Goal: Check status: Check status

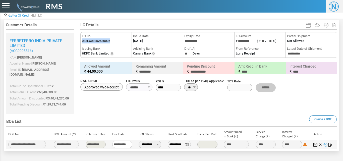
scroll to position [5, 0]
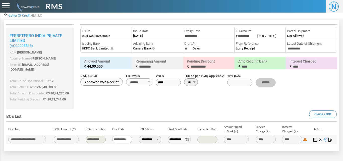
click at [142, 98] on div at bounding box center [171, 63] width 335 height 91
drag, startPoint x: 82, startPoint y: 35, endPoint x: 118, endPoint y: 38, distance: 36.3
click at [118, 38] on li "LC No. 088LC03252580005" at bounding box center [106, 33] width 51 height 13
click at [116, 103] on div at bounding box center [171, 63] width 335 height 91
click at [21, 15] on span "Letter Of Credit" at bounding box center [20, 16] width 22 height 4
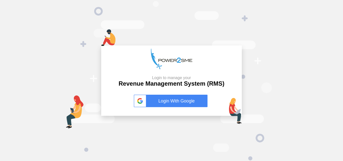
click at [172, 100] on link "Login With Google" at bounding box center [171, 101] width 75 height 13
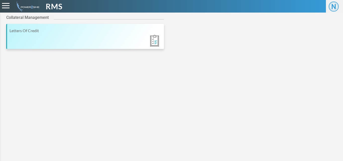
click at [31, 29] on div "Letters Of Credit" at bounding box center [86, 31] width 152 height 6
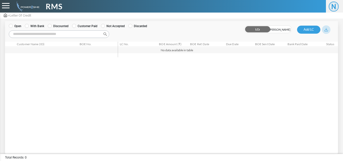
click at [27, 28] on label "With Bank" at bounding box center [34, 26] width 19 height 5
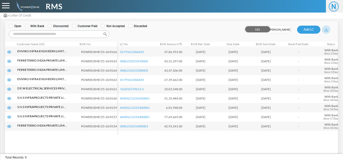
drag, startPoint x: 340, startPoint y: 138, endPoint x: 339, endPoint y: 81, distance: 57.2
drag, startPoint x: 339, startPoint y: 81, endPoint x: 211, endPoint y: 27, distance: 139.5
click at [211, 27] on div "LCs BOEs Add LC LC Summary LC Details Buckets From To" at bounding box center [267, 28] width 137 height 14
drag, startPoint x: 342, startPoint y: 139, endPoint x: 342, endPoint y: 134, distance: 4.8
click at [342, 134] on div "**********" at bounding box center [171, 77] width 343 height 154
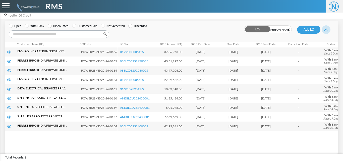
click at [31, 1] on img at bounding box center [27, 6] width 25 height 10
click at [187, 26] on ul "Open With Bank Discounted Customer Paid Not Accepted Discarded" at bounding box center [103, 26] width 188 height 5
drag, startPoint x: 304, startPoint y: 99, endPoint x: 278, endPoint y: 104, distance: 26.3
click at [278, 104] on tbody "Enviro Infra Engineers Limited (ACC3970039) Enviro Infra Engineers Limited ( AC…" at bounding box center [176, 89] width 342 height 84
drag, startPoint x: 209, startPoint y: 26, endPoint x: 214, endPoint y: 22, distance: 6.6
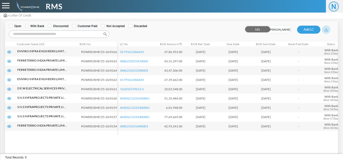
click at [209, 26] on div "LCs BOEs Add LC LC Summary LC Details Buckets From To" at bounding box center [267, 28] width 137 height 14
drag, startPoint x: 302, startPoint y: 145, endPoint x: 330, endPoint y: 135, distance: 30.4
click at [331, 135] on div "Customer Name (ID) BOE No. LC No. BOE Amount (₹) BOE Ref. Date Due Date BOE Sen…" at bounding box center [171, 97] width 333 height 101
drag, startPoint x: 325, startPoint y: 148, endPoint x: 323, endPoint y: 145, distance: 3.9
click at [329, 146] on div "In Progress Operational Unrealized Expired Realized Rejected Open With Bank Dis…" at bounding box center [171, 86] width 333 height 131
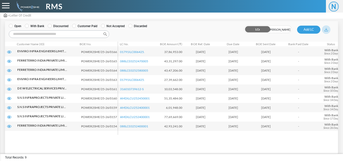
click at [204, 85] on td "[DATE]" at bounding box center [200, 88] width 33 height 9
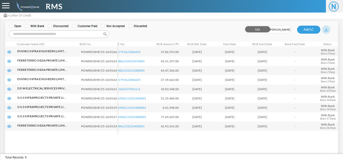
scroll to position [0, 9]
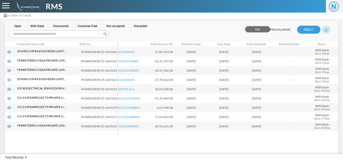
drag, startPoint x: 185, startPoint y: 135, endPoint x: 160, endPoint y: 137, distance: 25.4
click at [160, 137] on div "Customer Name (ID) BOE No. LC No. BOE Amount (₹) BOE Ref. Date Due Date BOE Sen…" at bounding box center [171, 97] width 333 height 101
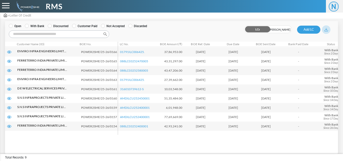
click at [185, 32] on div "In Progress Operational Unrealized Expired Realized Rejected Open With Bank Dis…" at bounding box center [171, 28] width 329 height 14
click at [196, 135] on div "Customer Name (ID) BOE No. LC No. BOE Amount (₹) BOE Ref. Date Due Date BOE Sen…" at bounding box center [171, 97] width 333 height 101
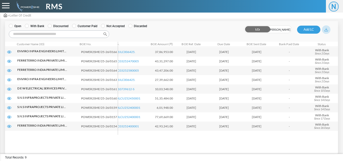
drag, startPoint x: 145, startPoint y: 145, endPoint x: 87, endPoint y: 153, distance: 58.5
click at [87, 153] on div "In Progress Operational Unrealized Expired Realized Rejected Open With Bank Dis…" at bounding box center [171, 87] width 333 height 132
drag, startPoint x: 85, startPoint y: 151, endPoint x: 63, endPoint y: 149, distance: 21.9
click at [65, 149] on div "In Progress Operational Unrealized Expired Realized Rejected Open With Bank Dis…" at bounding box center [171, 86] width 333 height 131
click at [47, 151] on div "In Progress Operational Unrealized Expired Realized Rejected Open With Bank Dis…" at bounding box center [171, 86] width 333 height 131
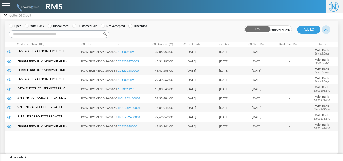
scroll to position [0, 0]
